Goal: Information Seeking & Learning: Learn about a topic

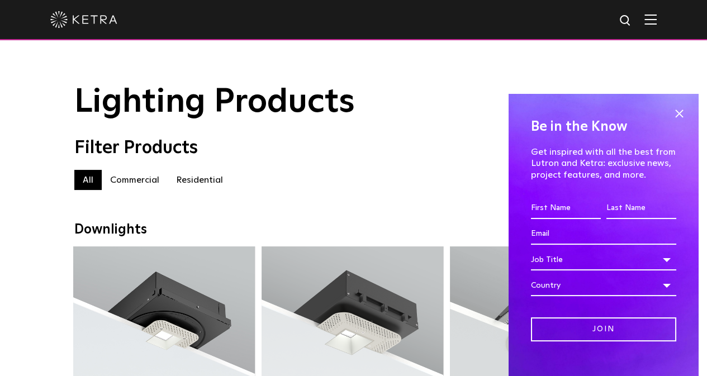
click at [673, 109] on span at bounding box center [679, 113] width 17 height 17
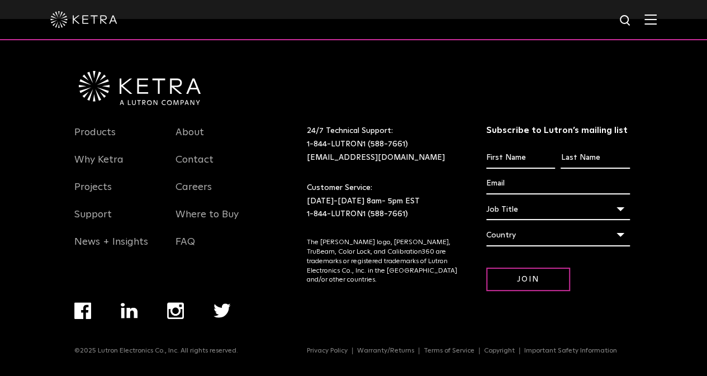
scroll to position [2069, 0]
click at [109, 159] on link "Why Ketra" at bounding box center [98, 167] width 49 height 26
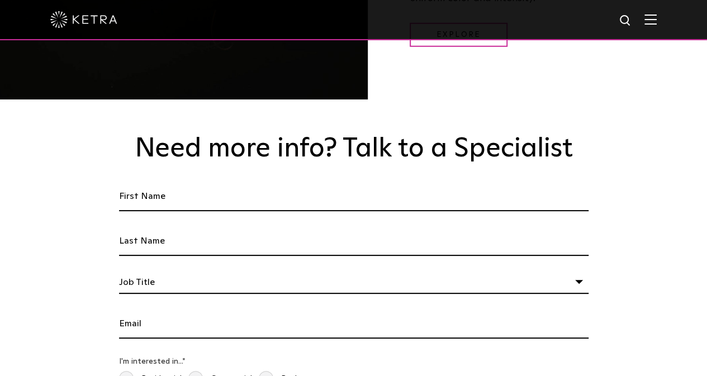
scroll to position [1566, 0]
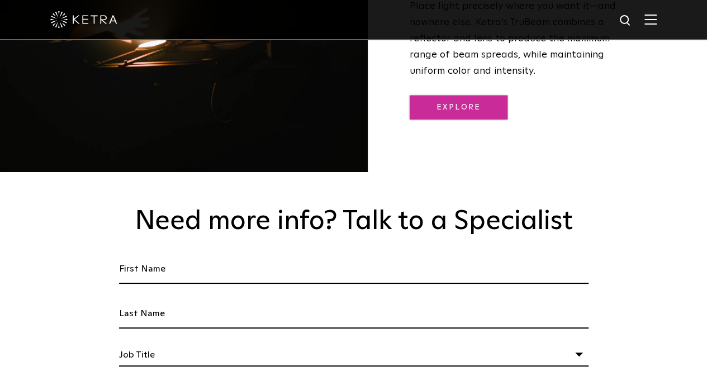
click at [499, 96] on link "Explore" at bounding box center [459, 108] width 98 height 24
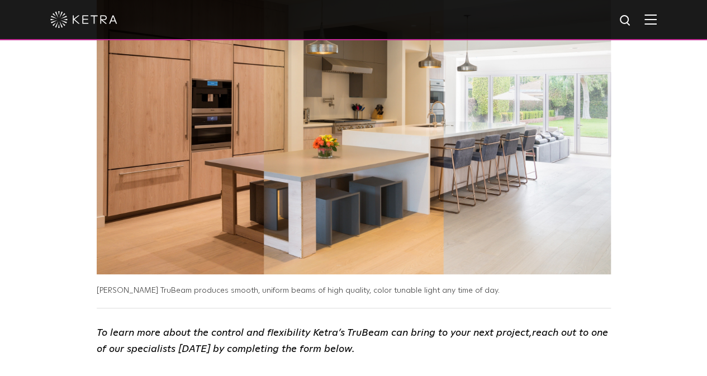
scroll to position [2013, 0]
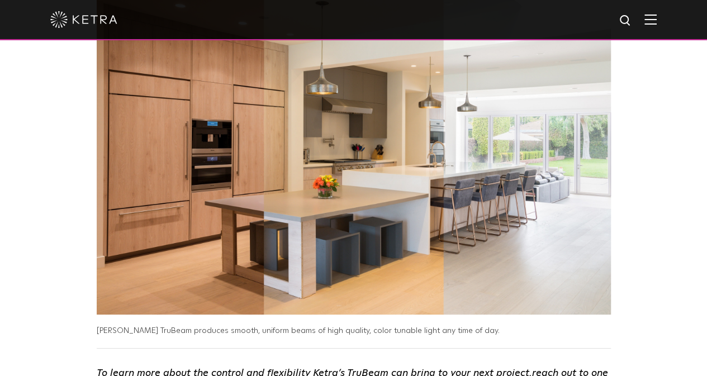
click at [657, 18] on img at bounding box center [651, 19] width 12 height 11
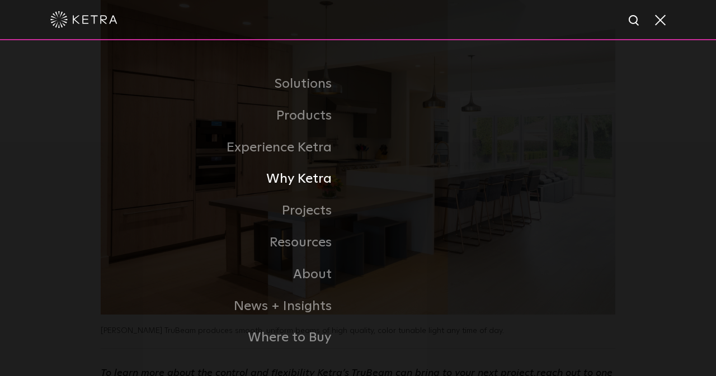
click at [312, 183] on link "Why Ketra" at bounding box center [198, 179] width 319 height 32
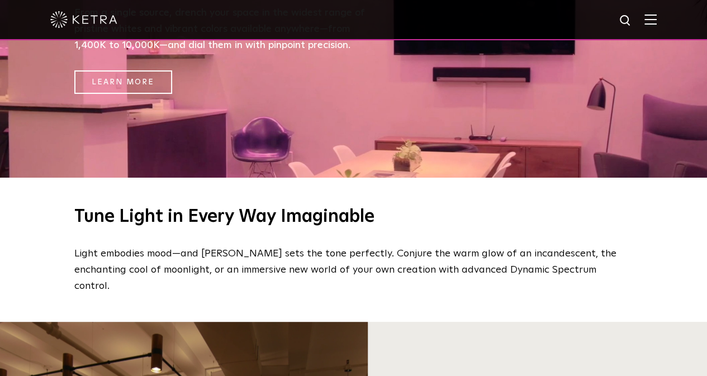
scroll to position [447, 0]
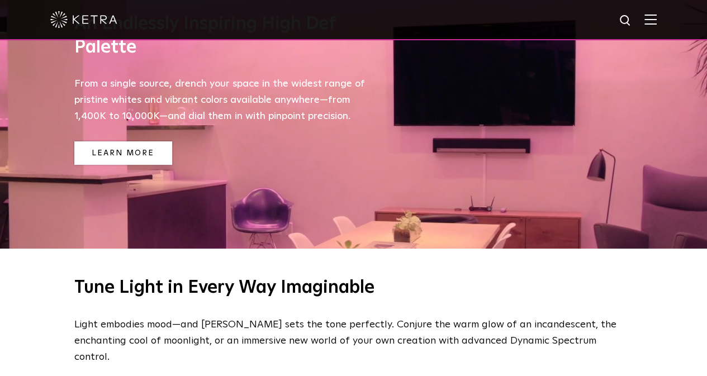
click at [143, 159] on link "Learn More" at bounding box center [123, 153] width 98 height 24
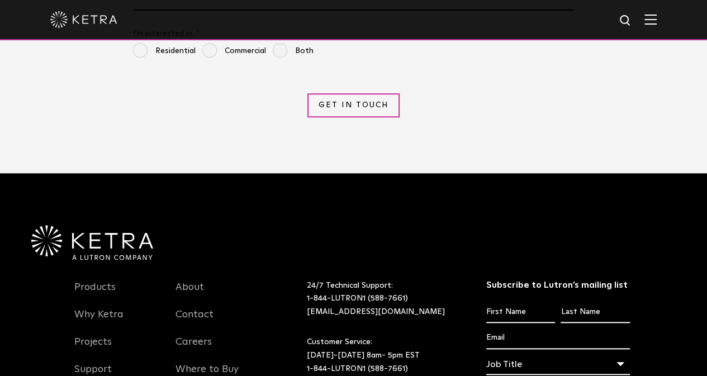
scroll to position [2663, 0]
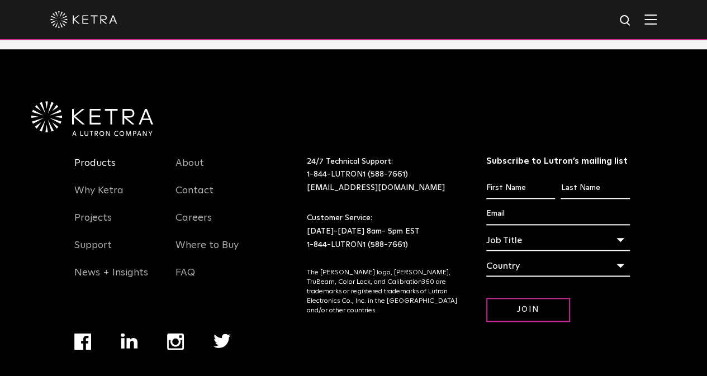
click at [99, 157] on link "Products" at bounding box center [94, 170] width 41 height 26
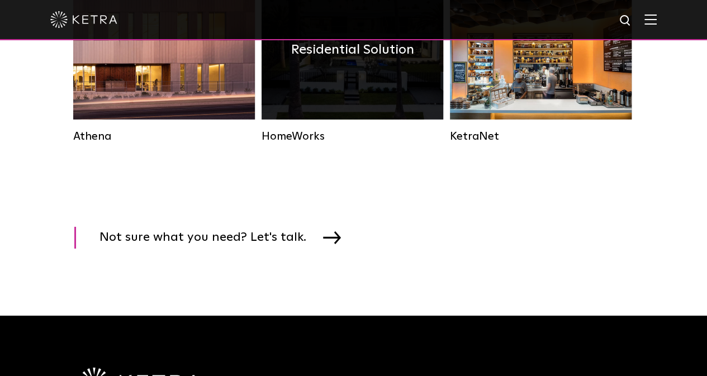
scroll to position [1678, 0]
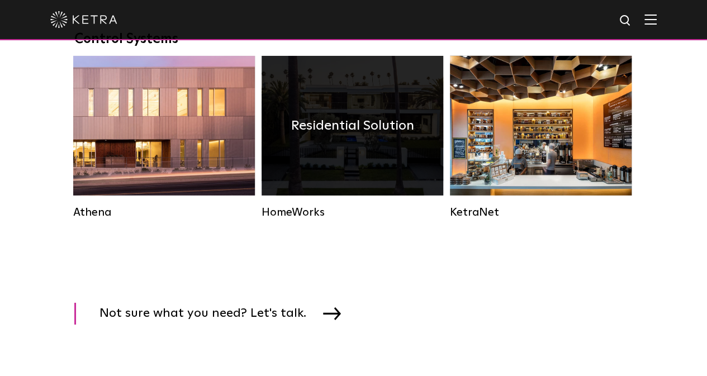
click at [348, 136] on h4 "Residential Solution" at bounding box center [352, 125] width 123 height 21
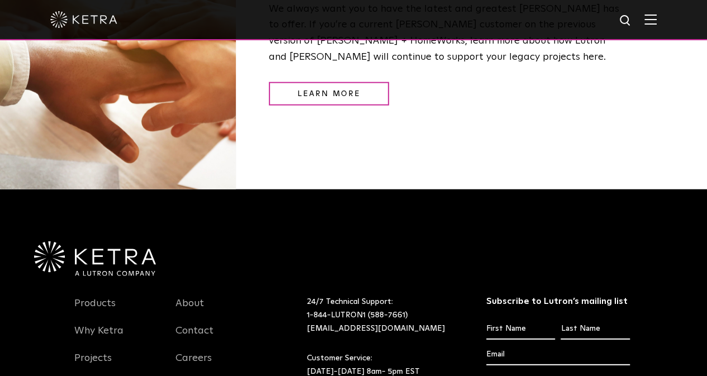
scroll to position [1437, 0]
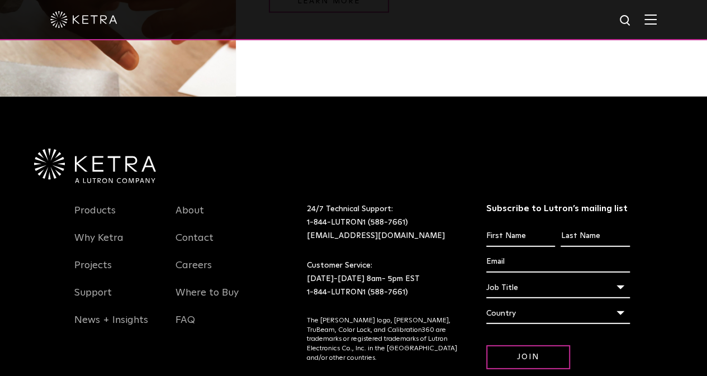
click at [657, 20] on img at bounding box center [651, 19] width 12 height 11
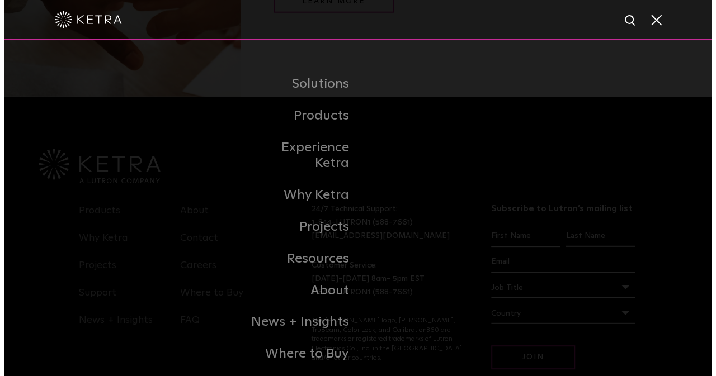
scroll to position [1440, 0]
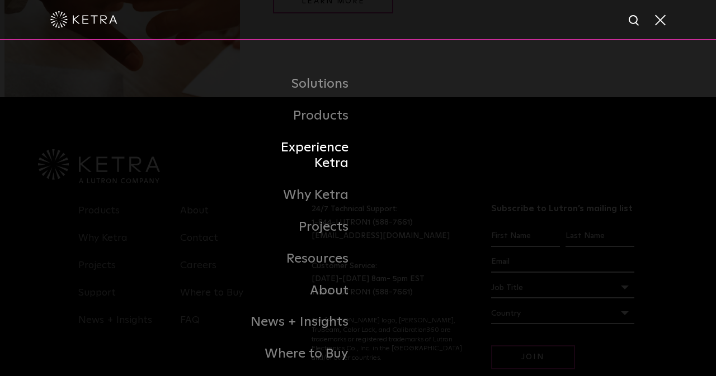
click at [314, 150] on link "Experience Ketra" at bounding box center [300, 156] width 115 height 48
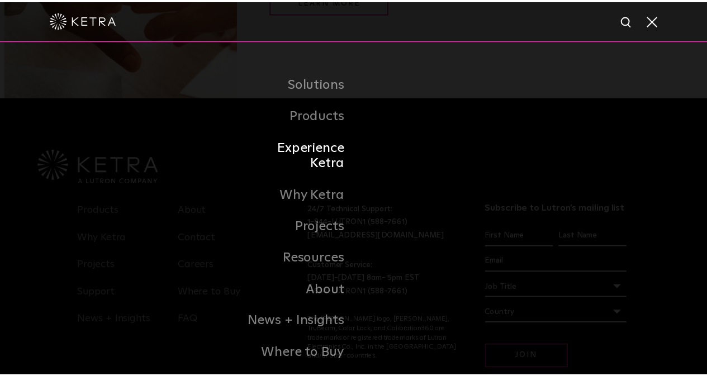
scroll to position [1437, 0]
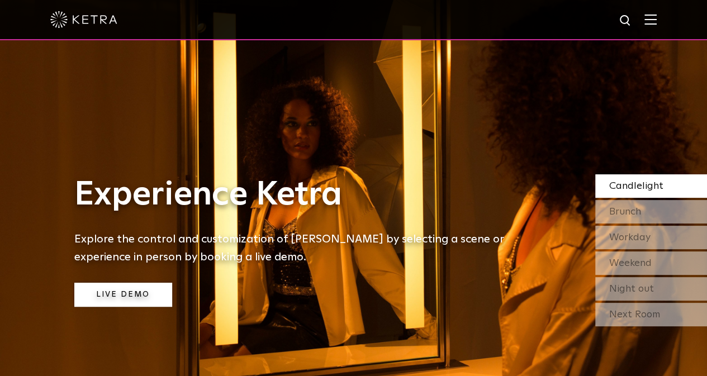
click at [141, 294] on link "Live Demo" at bounding box center [123, 295] width 98 height 24
click at [649, 214] on div "Brunch" at bounding box center [652, 211] width 112 height 23
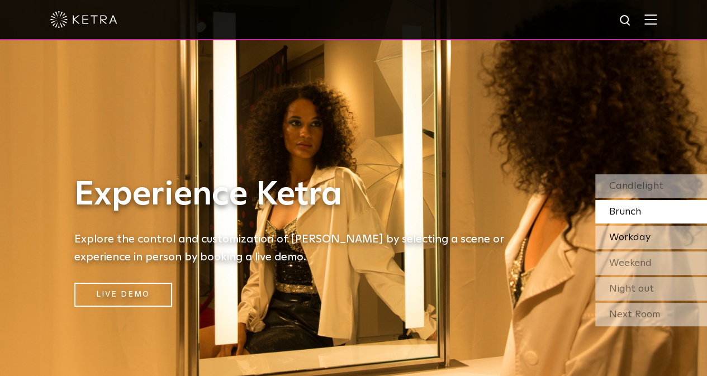
click at [634, 239] on span "Workday" at bounding box center [630, 238] width 41 height 10
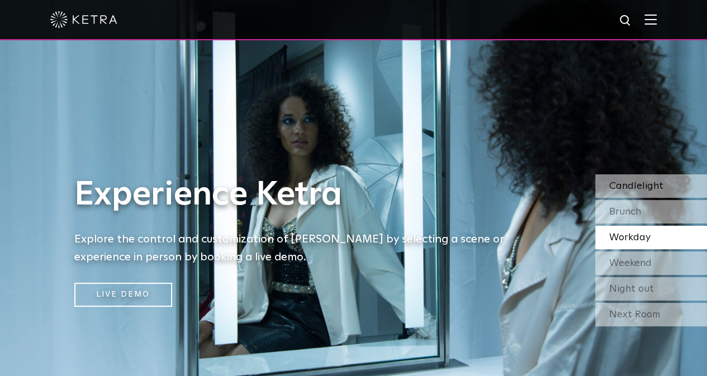
click at [636, 190] on span "Candlelight" at bounding box center [637, 186] width 54 height 10
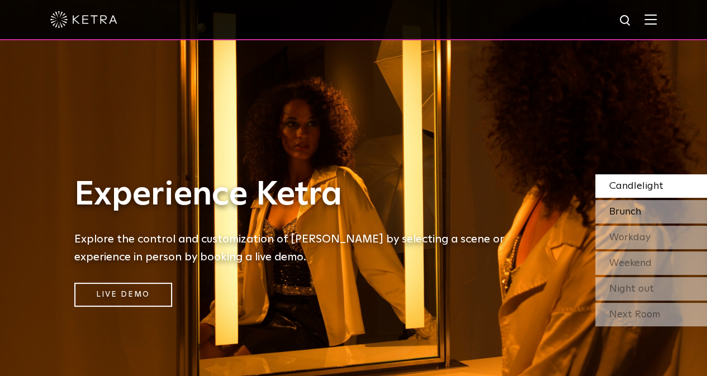
click at [655, 214] on div "Brunch" at bounding box center [652, 211] width 112 height 23
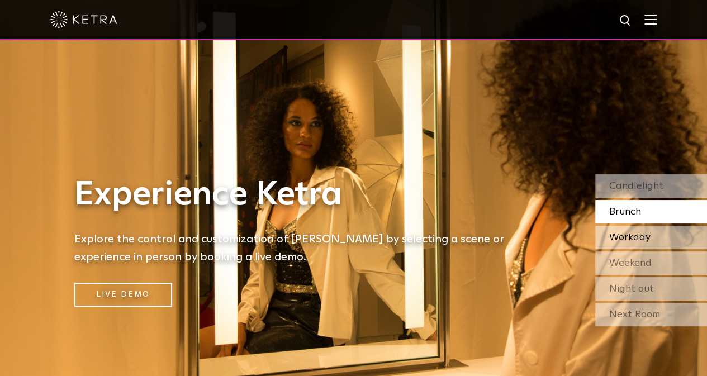
click at [645, 242] on span "Workday" at bounding box center [630, 238] width 41 height 10
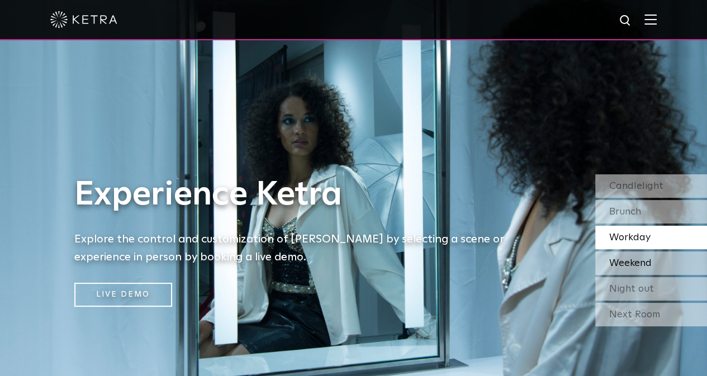
click at [633, 266] on span "Weekend" at bounding box center [631, 263] width 43 height 10
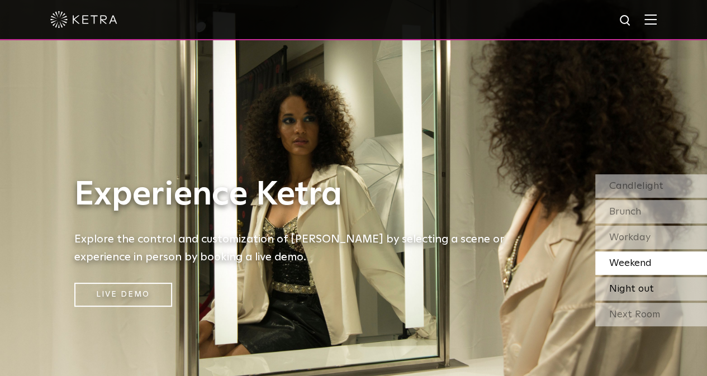
click at [651, 285] on span "Night out" at bounding box center [632, 289] width 45 height 10
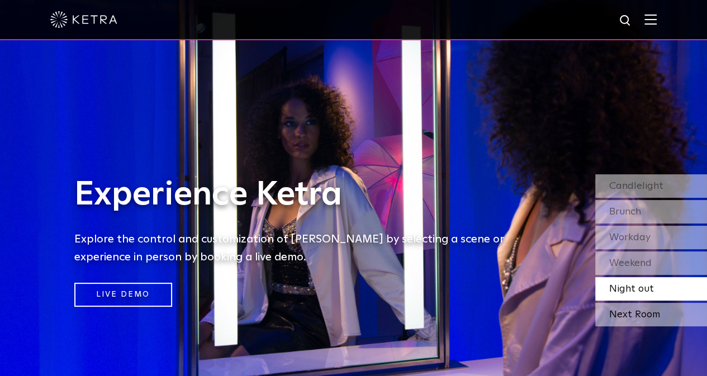
click at [645, 315] on div "Next Room" at bounding box center [652, 314] width 112 height 23
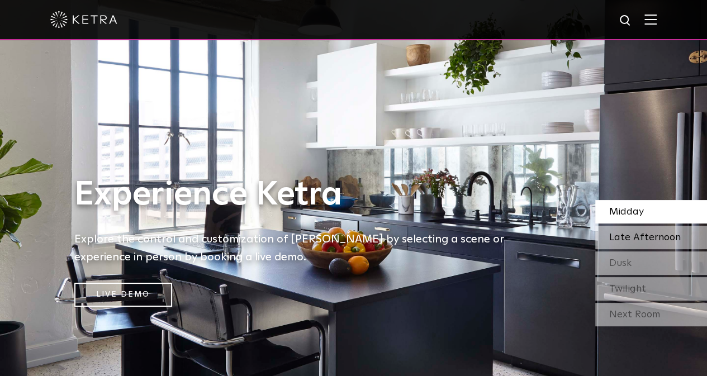
click at [646, 234] on span "Late Afternoon" at bounding box center [646, 238] width 72 height 10
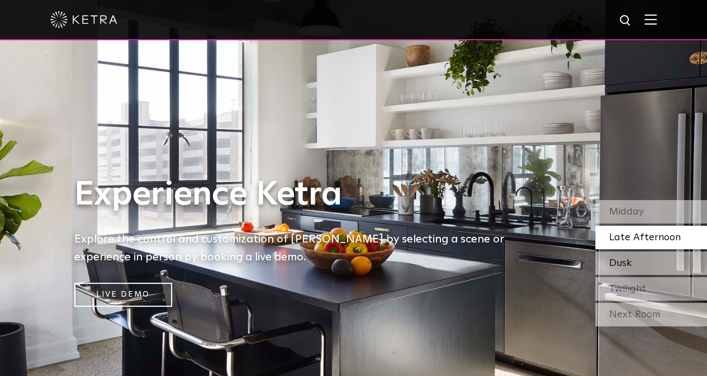
click at [638, 267] on div "Dusk" at bounding box center [652, 263] width 112 height 23
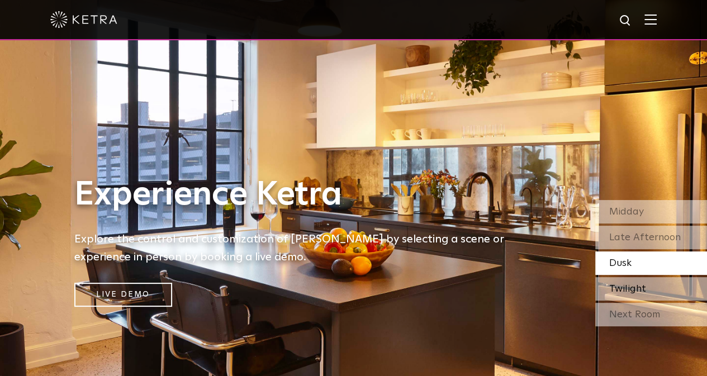
click at [645, 291] on div "Twilight" at bounding box center [652, 288] width 112 height 23
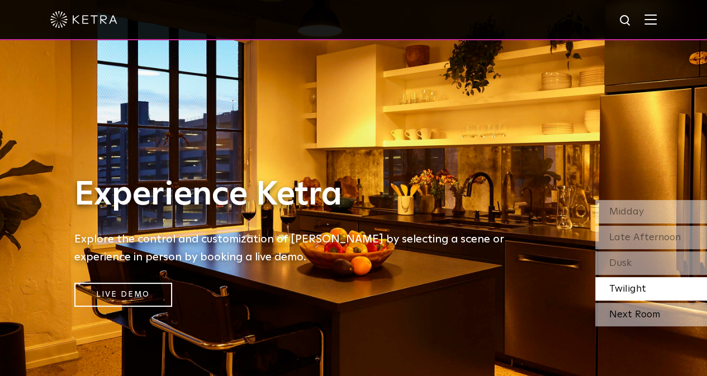
click at [667, 314] on div "Next Room" at bounding box center [652, 314] width 112 height 23
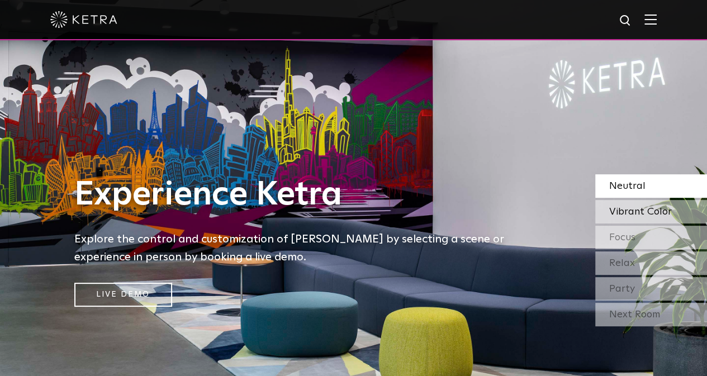
click at [657, 212] on span "Vibrant Color" at bounding box center [641, 212] width 63 height 10
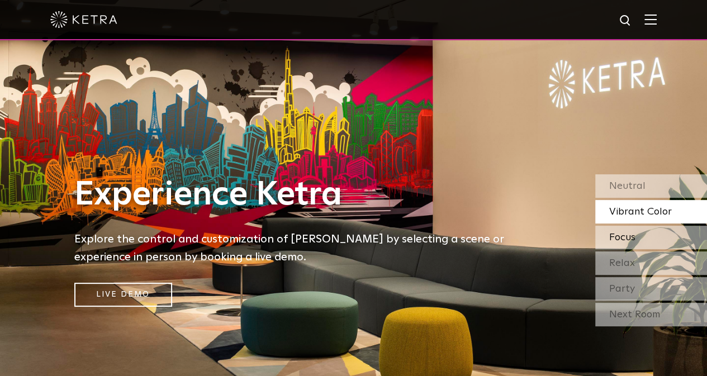
click at [648, 240] on div "Focus" at bounding box center [652, 237] width 112 height 23
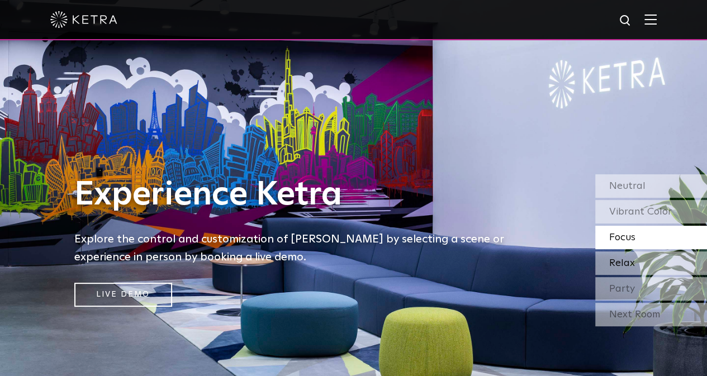
click at [643, 267] on div "Relax" at bounding box center [652, 263] width 112 height 23
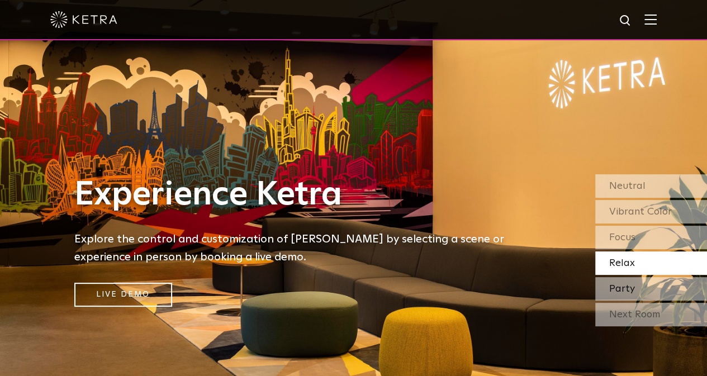
click at [629, 289] on span "Party" at bounding box center [623, 289] width 26 height 10
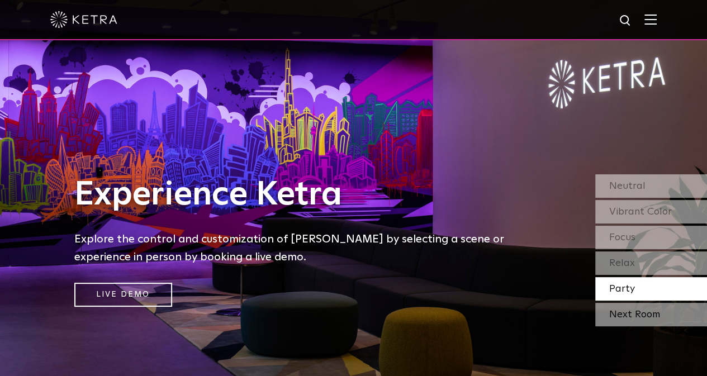
click at [629, 311] on div "Next Room" at bounding box center [652, 314] width 112 height 23
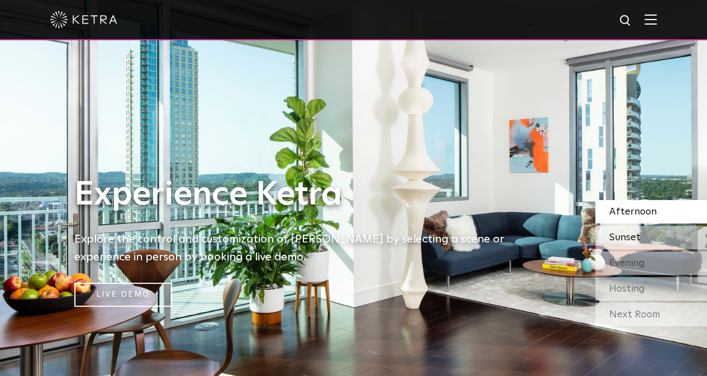
click at [638, 243] on span "Sunset" at bounding box center [625, 238] width 31 height 10
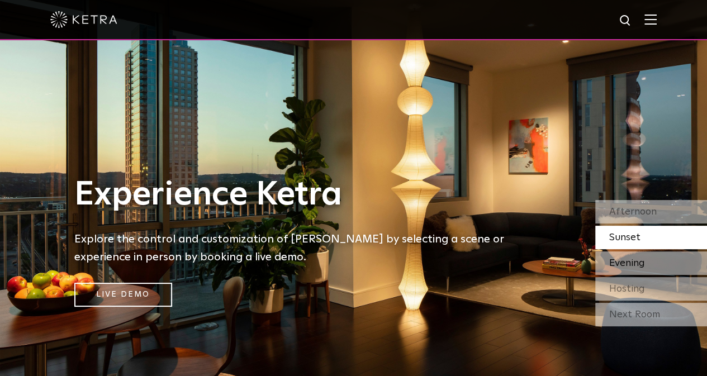
click at [640, 268] on span "Evening" at bounding box center [628, 263] width 36 height 10
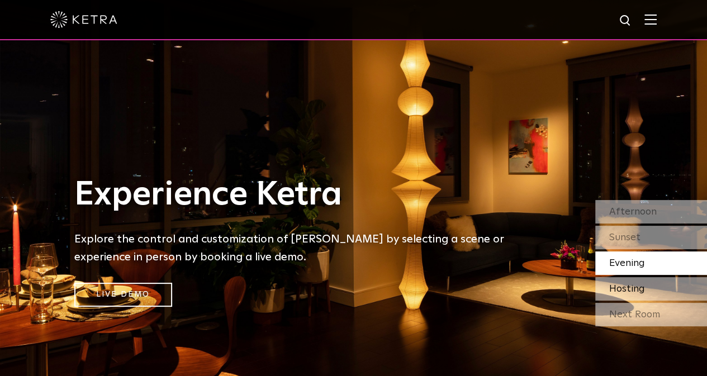
click at [632, 290] on span "Hosting" at bounding box center [628, 289] width 36 height 10
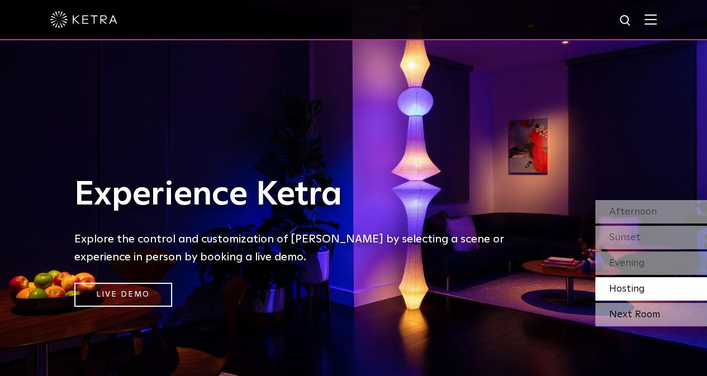
click at [633, 315] on div "Next Room" at bounding box center [652, 314] width 112 height 23
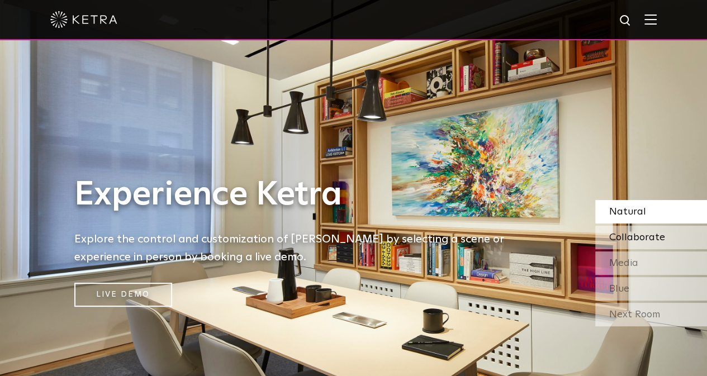
click at [646, 241] on span "Collaborate" at bounding box center [638, 238] width 56 height 10
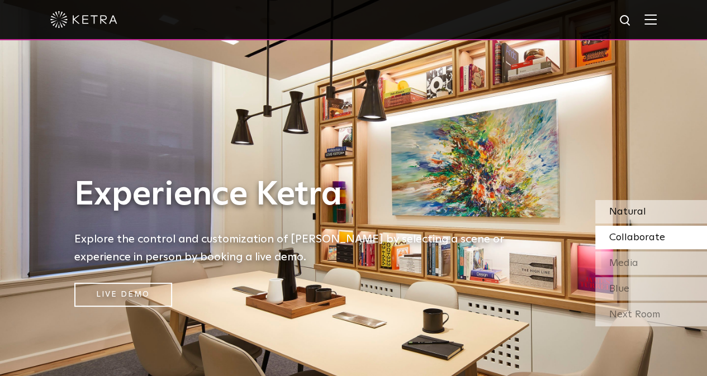
click at [645, 215] on div "Natural" at bounding box center [652, 211] width 112 height 23
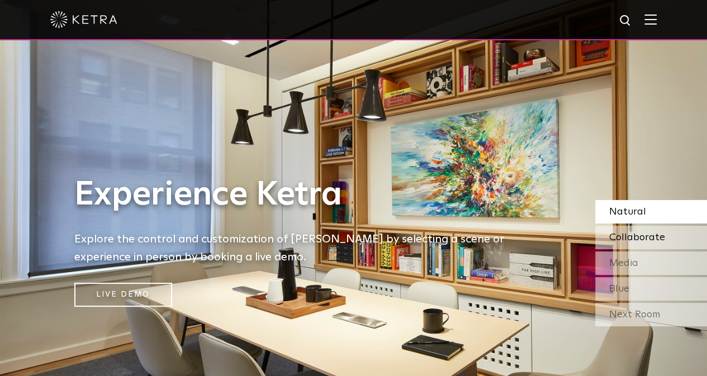
click at [645, 243] on span "Collaborate" at bounding box center [638, 238] width 56 height 10
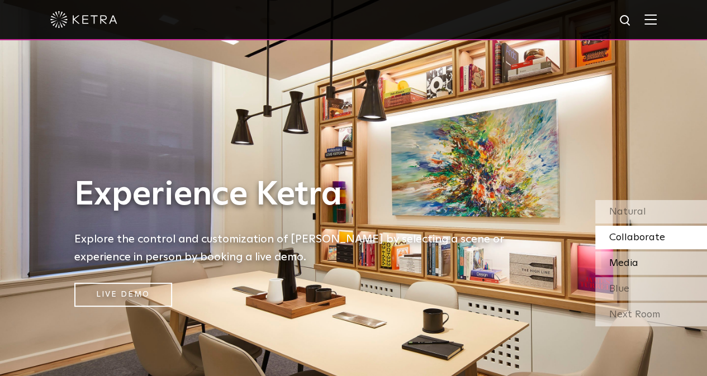
click at [641, 260] on div "Media" at bounding box center [652, 263] width 112 height 23
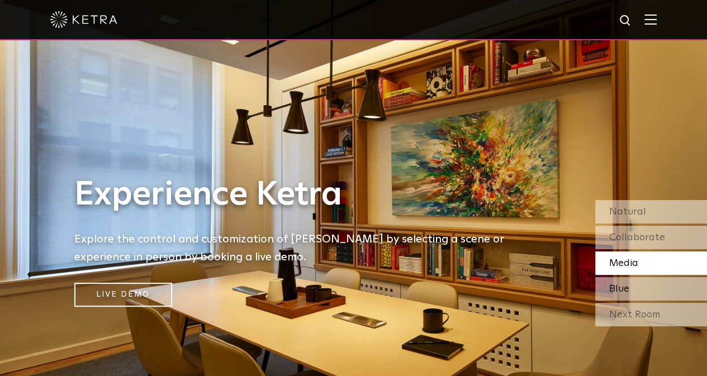
click at [639, 295] on div "Blue" at bounding box center [652, 288] width 112 height 23
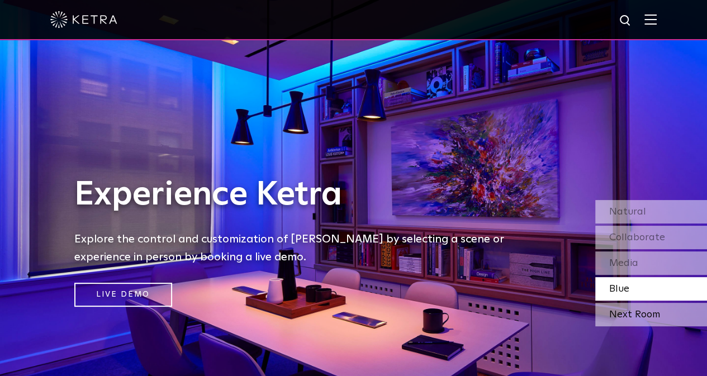
click at [650, 314] on div "Next Room" at bounding box center [652, 314] width 112 height 23
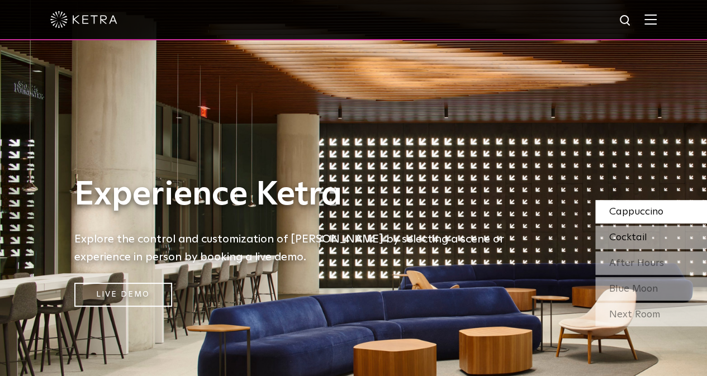
click at [653, 235] on div "Cocktail" at bounding box center [652, 237] width 112 height 23
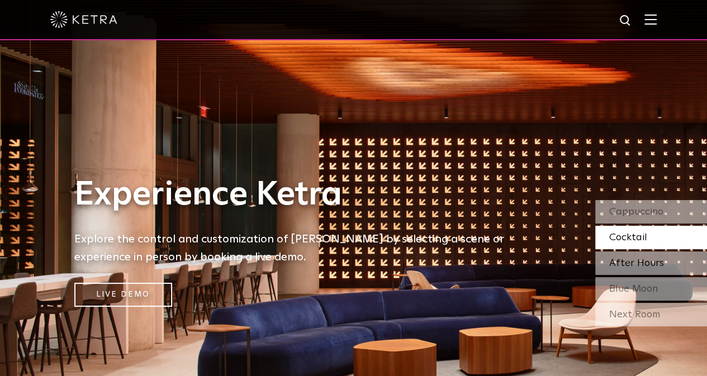
click at [650, 268] on span "After Hours" at bounding box center [637, 263] width 55 height 10
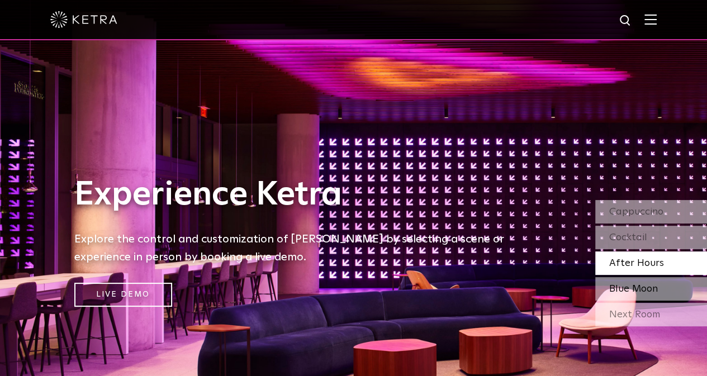
click at [642, 291] on span "Blue Moon" at bounding box center [634, 289] width 49 height 10
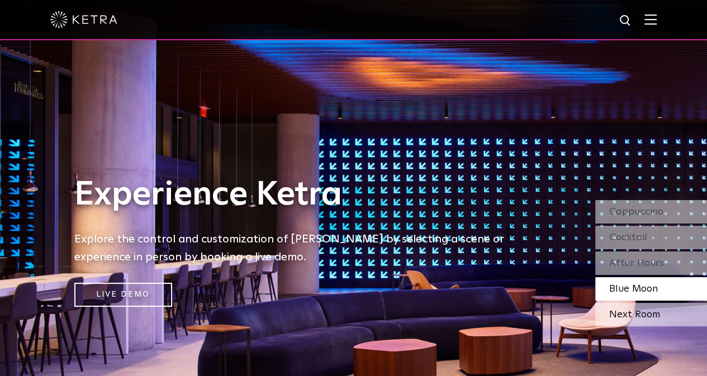
click at [643, 319] on div "Next Room" at bounding box center [652, 314] width 112 height 23
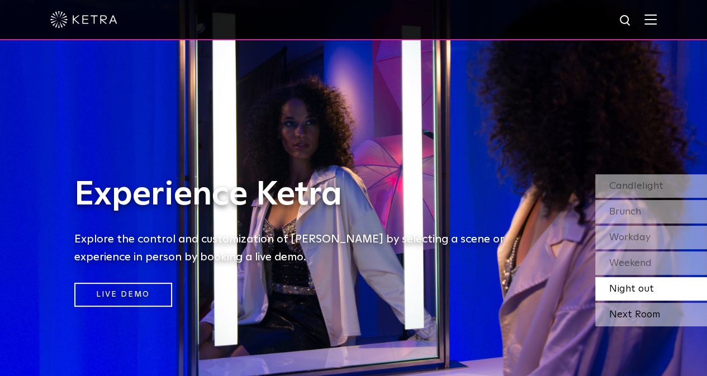
click at [648, 318] on div "Next Room" at bounding box center [652, 314] width 112 height 23
